Goal: Navigation & Orientation: Find specific page/section

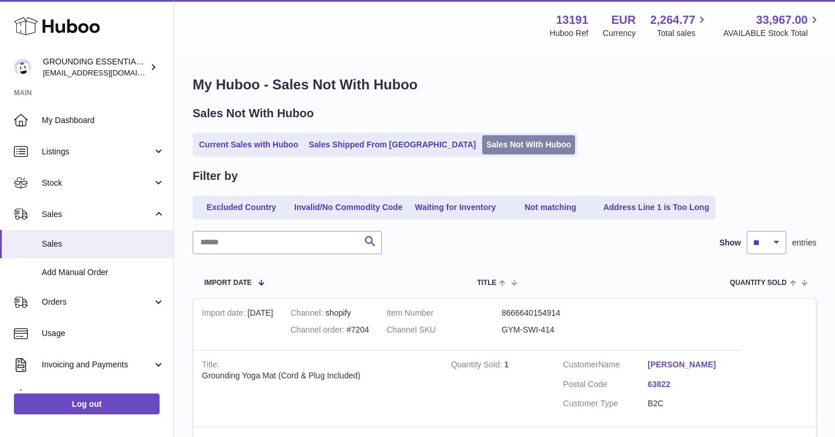
click at [482, 150] on link "Sales Not With Huboo" at bounding box center [528, 144] width 93 height 19
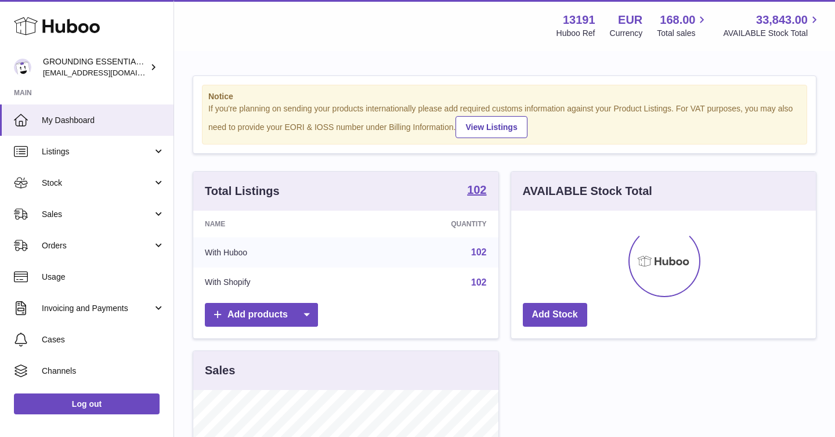
scroll to position [181, 304]
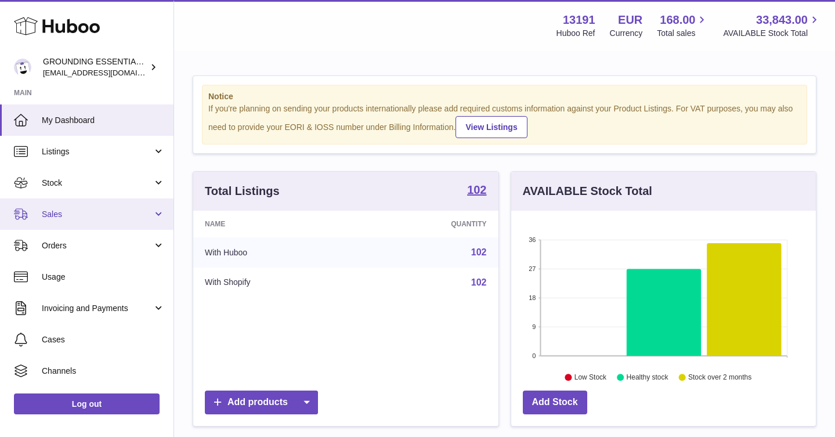
click at [88, 212] on span "Sales" at bounding box center [97, 214] width 111 height 11
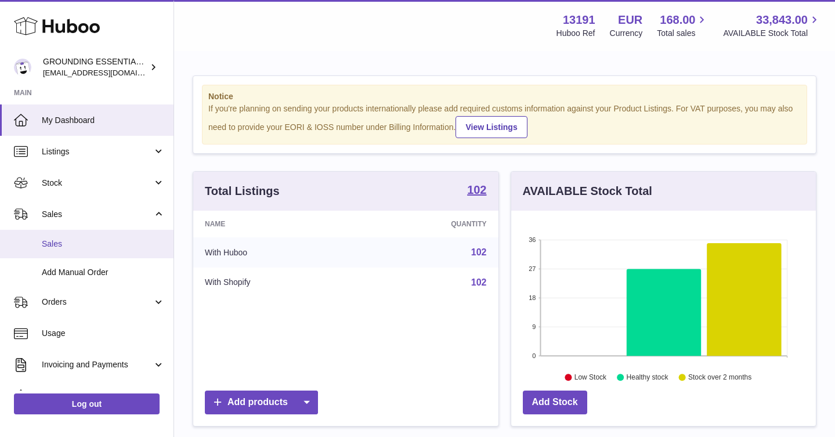
click at [92, 245] on span "Sales" at bounding box center [103, 243] width 123 height 11
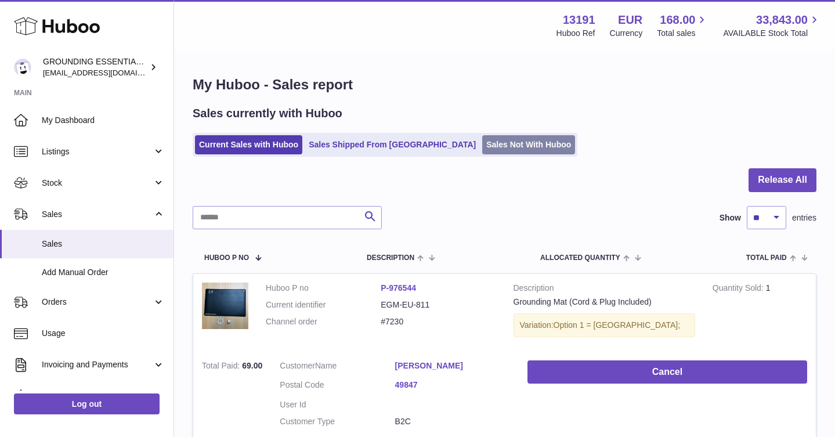
click at [497, 143] on link "Sales Not With Huboo" at bounding box center [528, 144] width 93 height 19
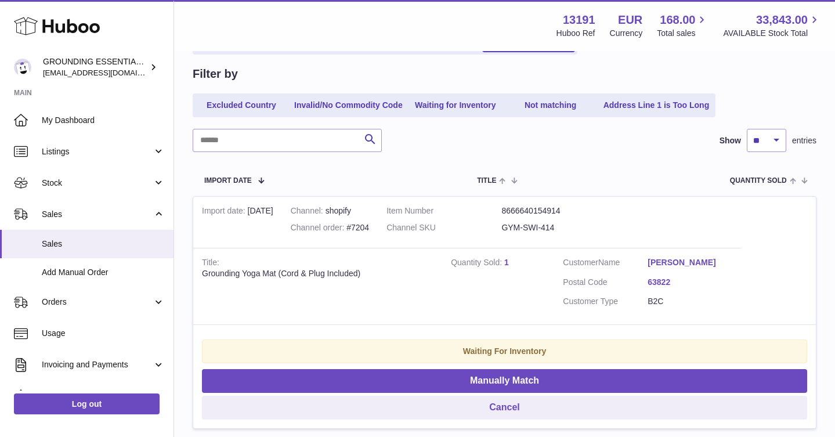
scroll to position [199, 0]
